Goal: Transaction & Acquisition: Purchase product/service

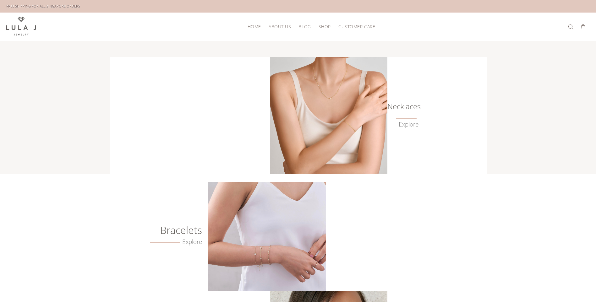
click at [347, 106] on img at bounding box center [328, 115] width 117 height 117
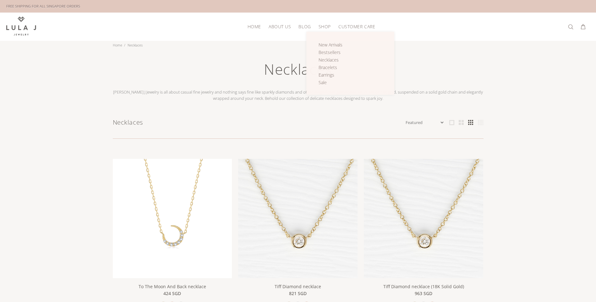
click at [320, 26] on span "Shop" at bounding box center [324, 26] width 12 height 5
click at [329, 67] on span "Bracelets" at bounding box center [327, 67] width 19 height 6
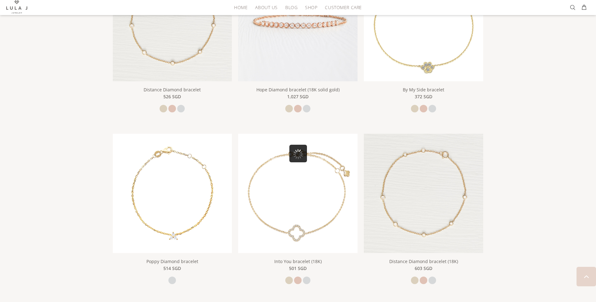
scroll to position [440, 0]
